Goal: Find contact information: Find contact information

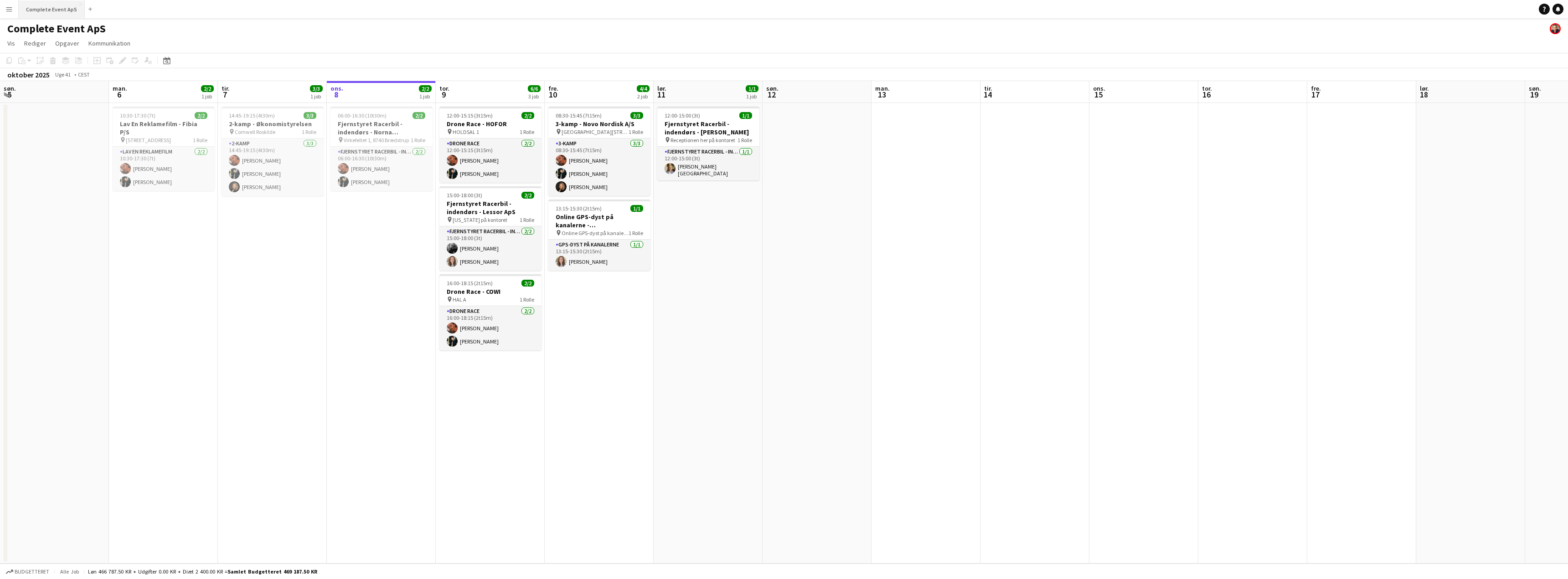
drag, startPoint x: 48, startPoint y: 9, endPoint x: 50, endPoint y: 13, distance: 4.5
click at [50, 13] on button "Complete Event ApS Luk" at bounding box center [51, 9] width 66 height 18
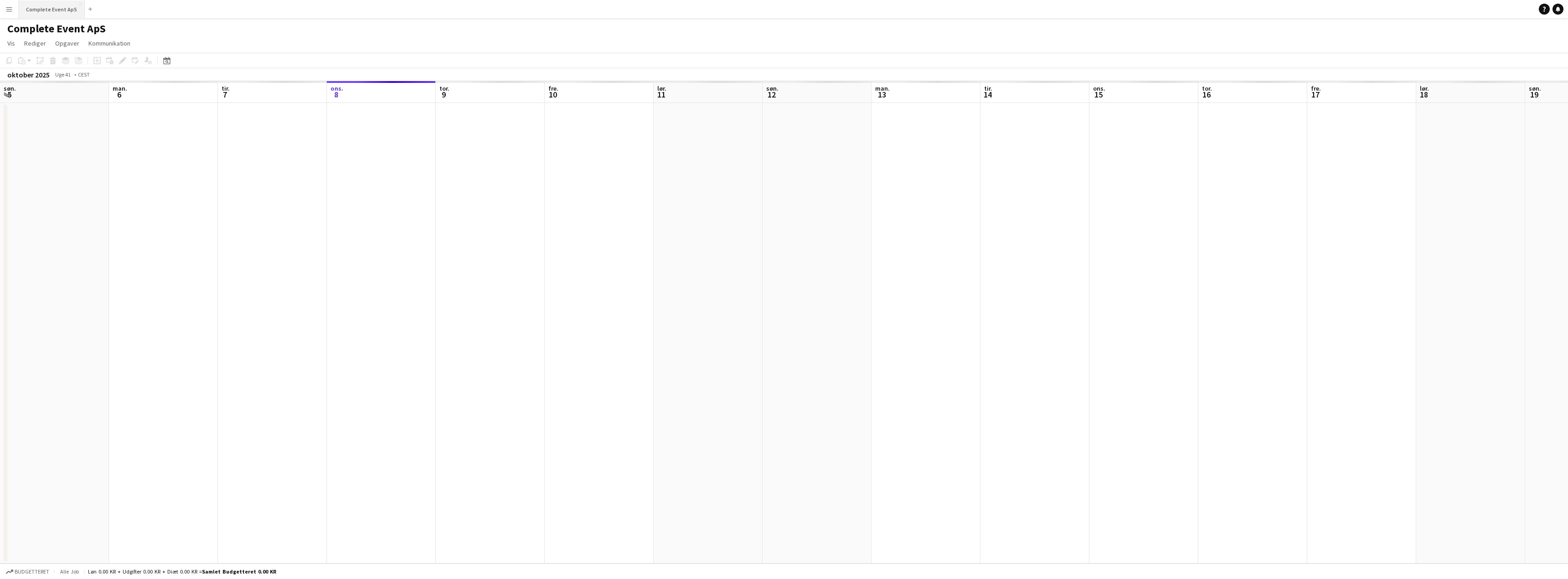
scroll to position [0, 218]
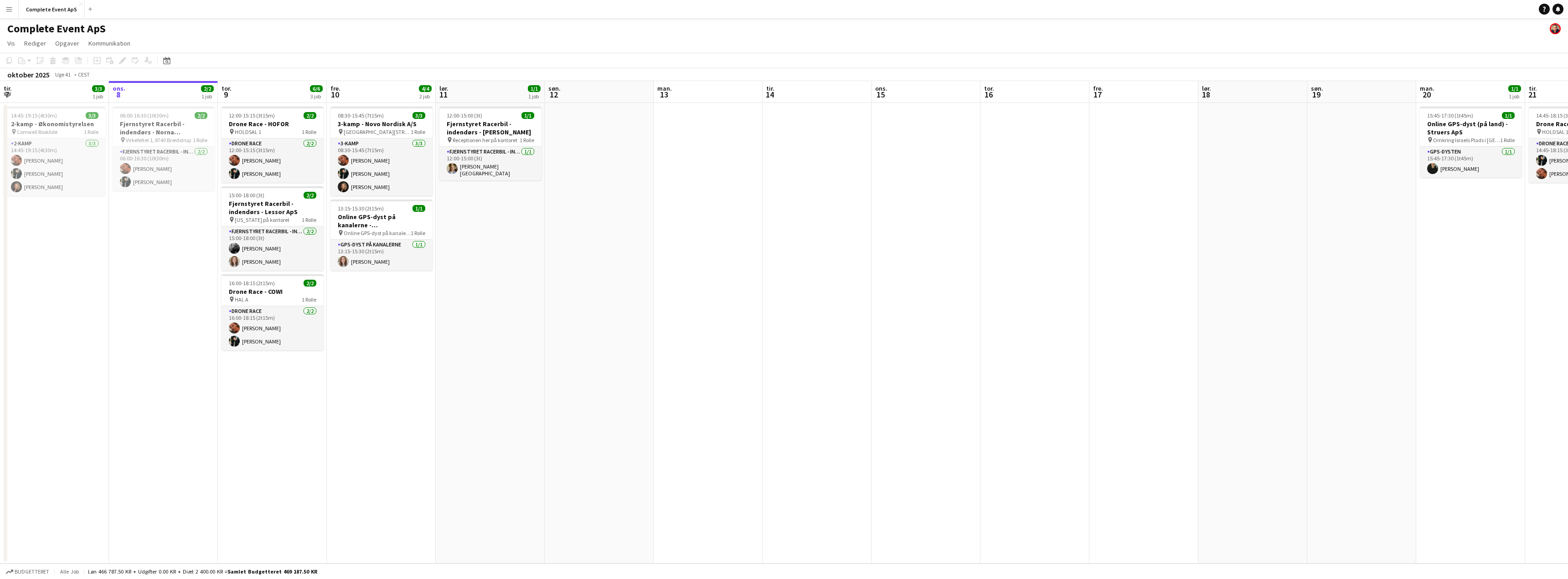
click at [380, 233] on span "Online GPS-dyst på kanalerne" at bounding box center [377, 233] width 67 height 7
click at [395, 257] on app-card-role "GPS-dyst på kanalerne [DATE] 13:15-15:30 (2t15m) [PERSON_NAME]" at bounding box center [381, 256] width 101 height 31
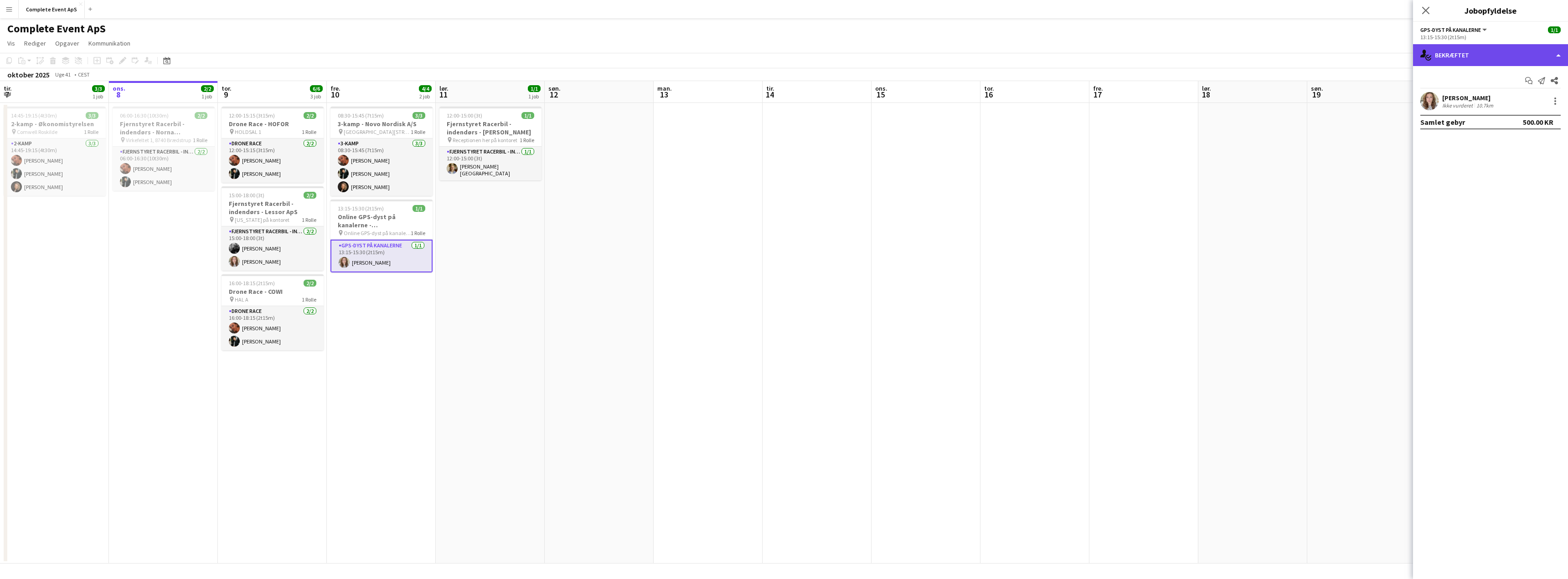
click at [1450, 58] on div "single-neutral-actions-check-2 Bekræftet" at bounding box center [1490, 55] width 155 height 22
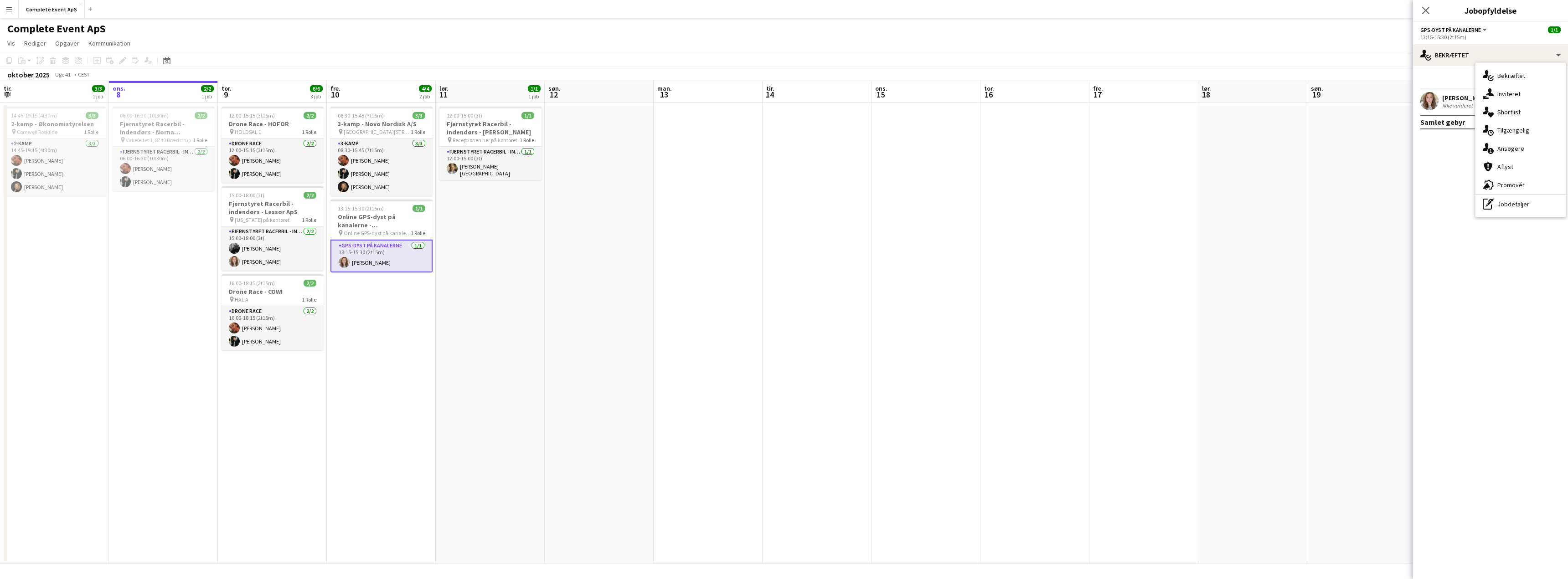
click at [1445, 100] on div "[PERSON_NAME]" at bounding box center [1468, 98] width 53 height 9
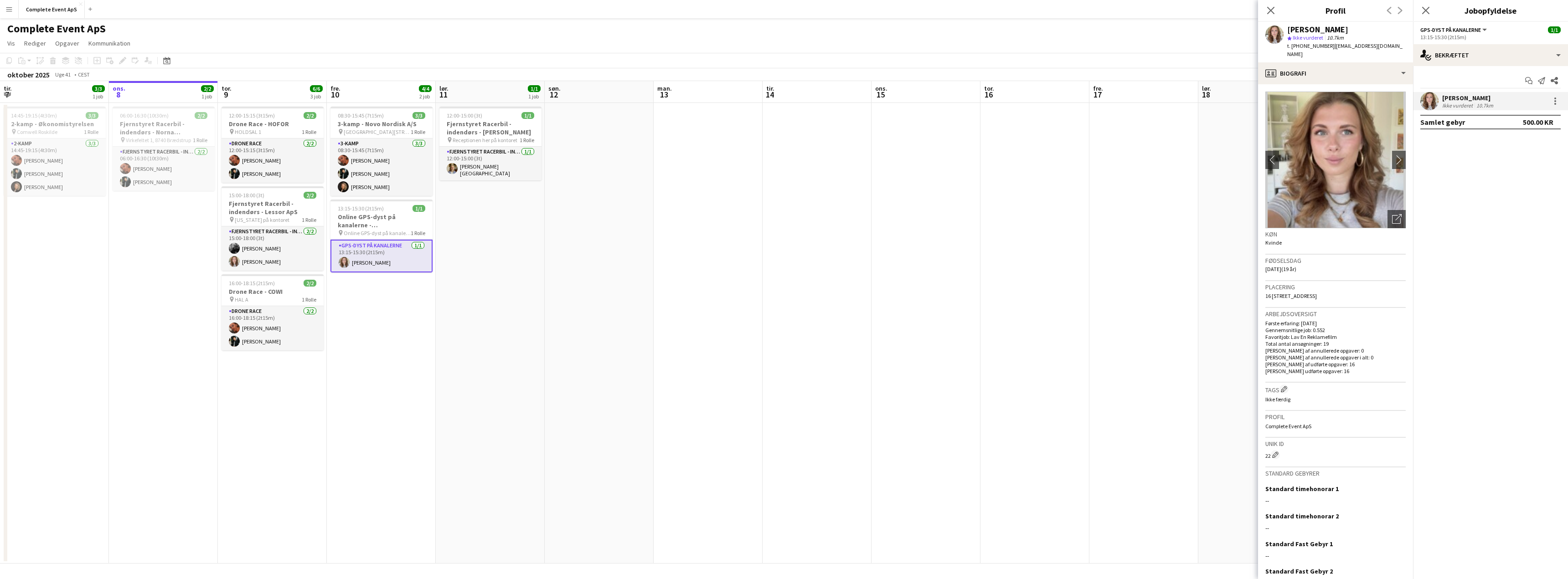
click at [1312, 45] on span "t. [PHONE_NUMBER]" at bounding box center [1311, 46] width 48 height 7
click at [1311, 46] on span "t. [PHONE_NUMBER]" at bounding box center [1311, 46] width 48 height 7
click at [1306, 45] on span "t. [PHONE_NUMBER]" at bounding box center [1311, 46] width 48 height 7
copy span "4530721755"
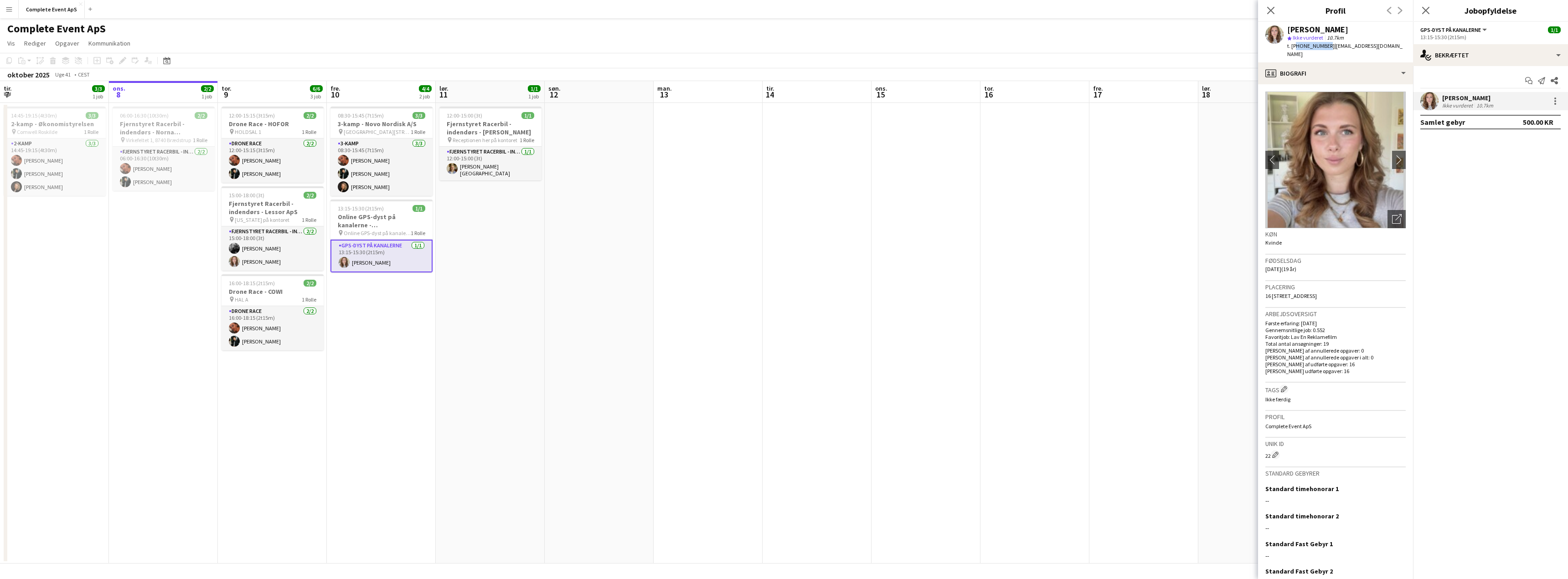
click at [688, 213] on app-date-cell at bounding box center [708, 333] width 109 height 460
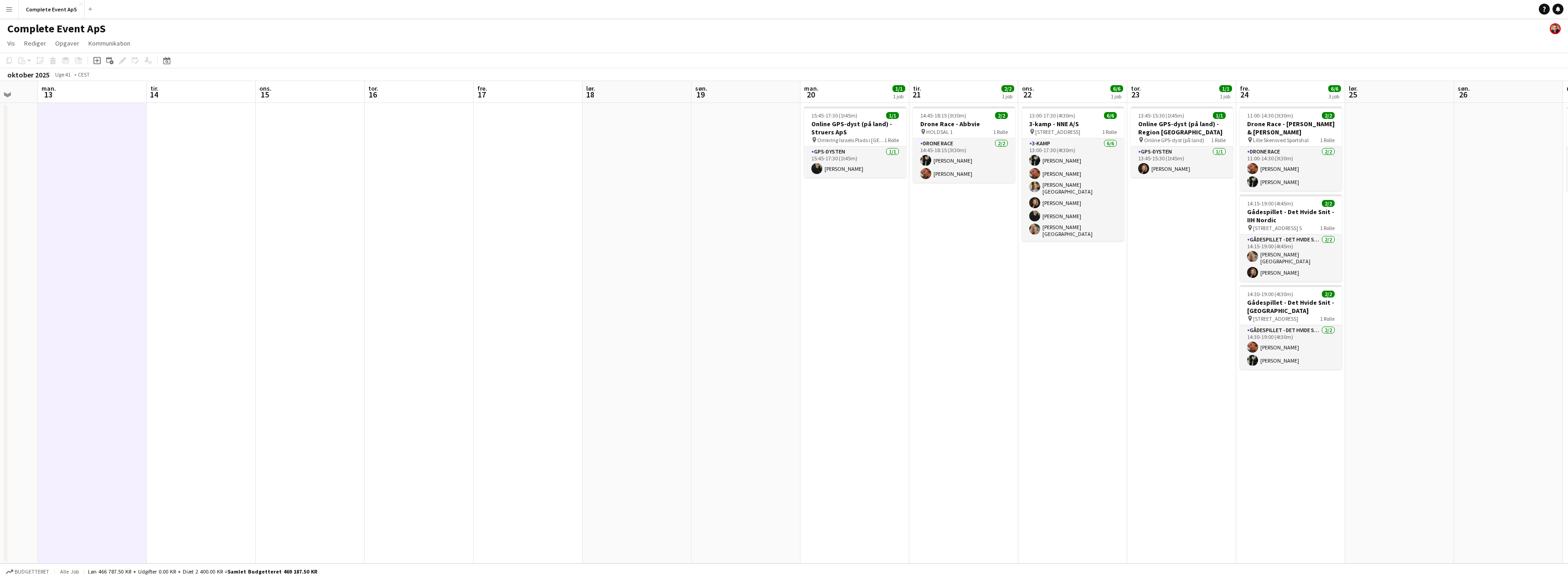
drag, startPoint x: 1020, startPoint y: 265, endPoint x: 432, endPoint y: 258, distance: 588.0
click at [432, 258] on app-calendar-viewport "tor. 9 6/6 3 job fre. 10 4/4 2 job lør. 11 1/1 1 job søn. 12 man. 13 tir. 14 on…" at bounding box center [784, 322] width 1568 height 483
click at [48, 11] on button "Complete Event ApS Luk" at bounding box center [51, 9] width 66 height 18
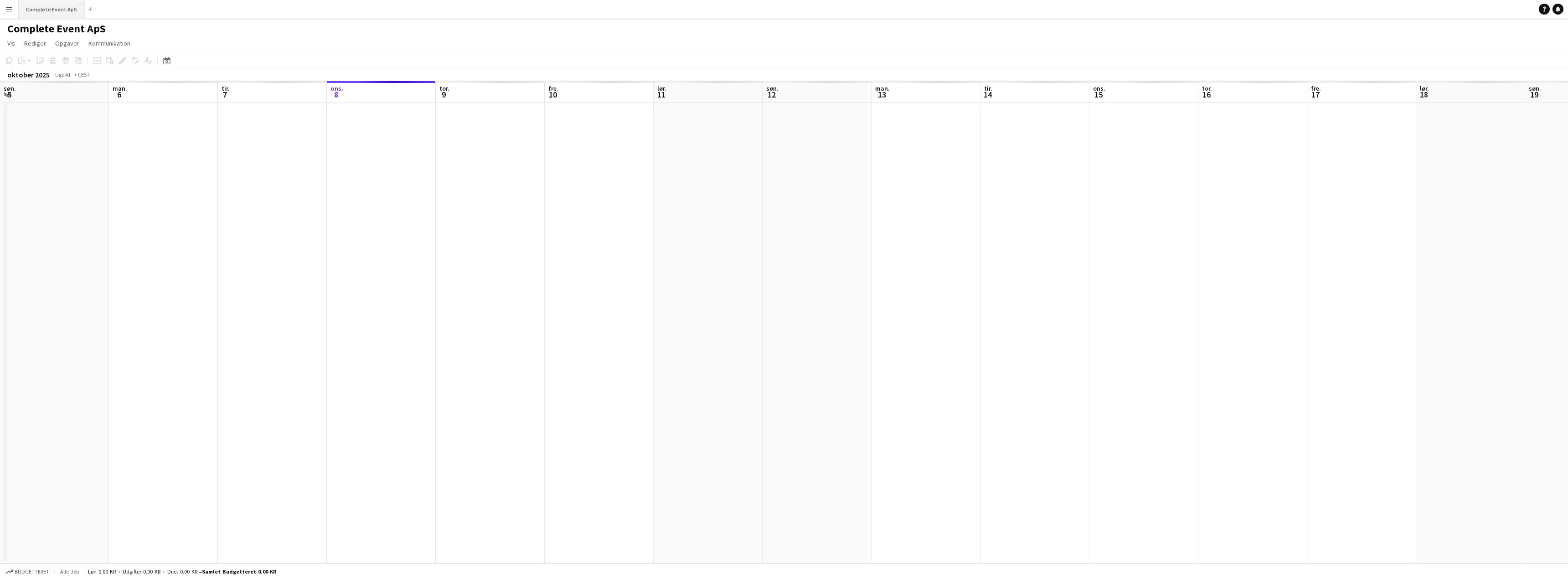
scroll to position [0, 218]
